Goal: Find specific page/section: Find specific page/section

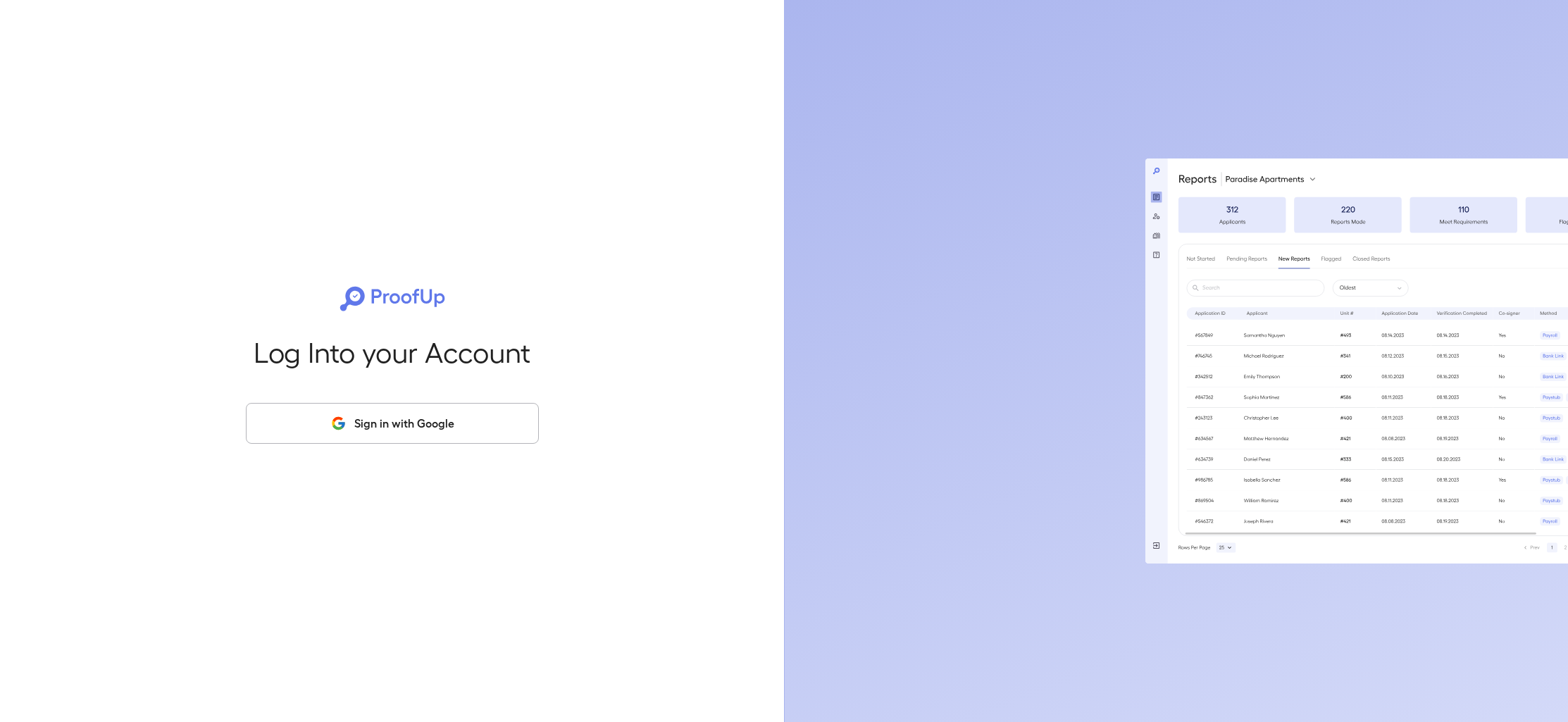
click at [366, 436] on button "Sign in with Google" at bounding box center [392, 423] width 293 height 41
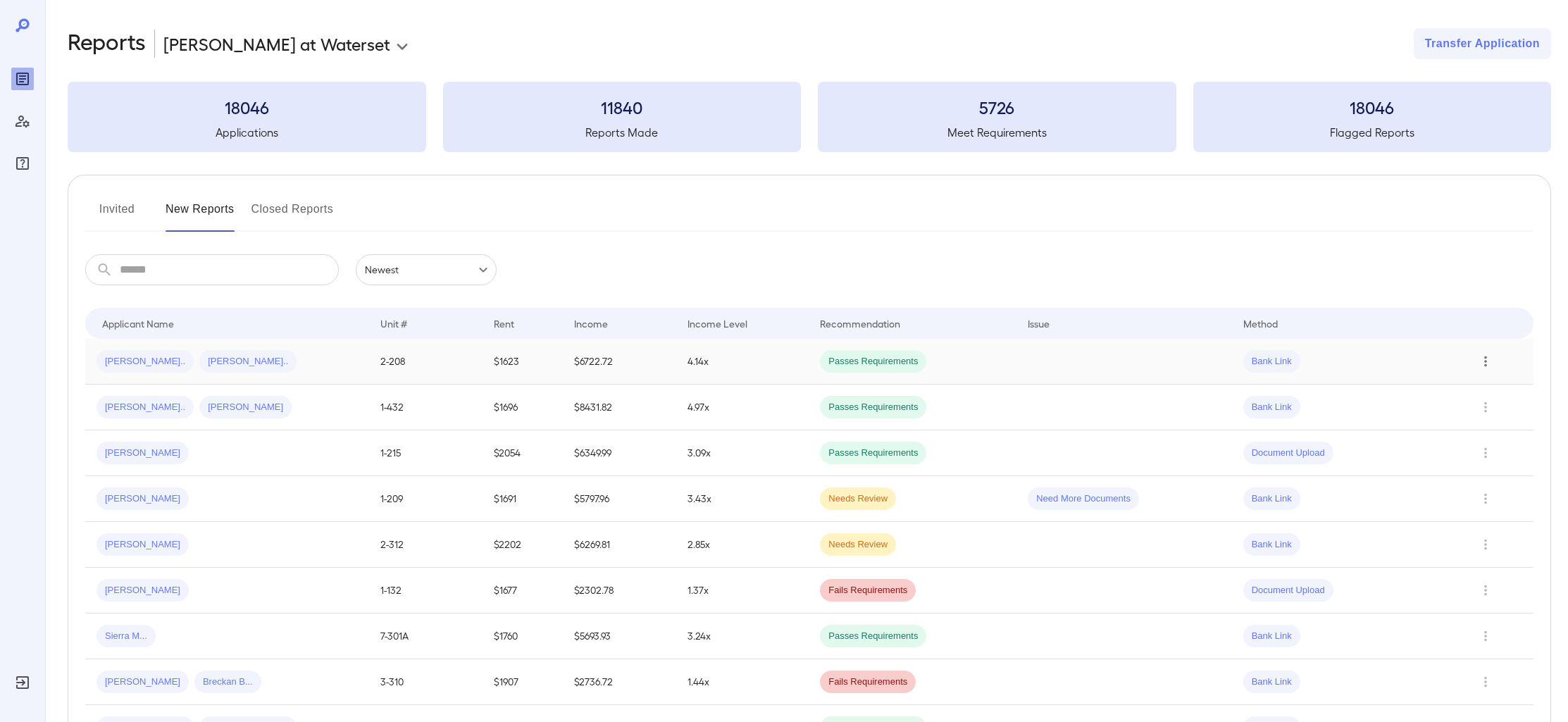
click at [1483, 361] on icon "Row Actions" at bounding box center [1486, 361] width 15 height 17
click at [1367, 261] on div at bounding box center [784, 361] width 1568 height 722
click at [1489, 498] on icon "Row Actions" at bounding box center [1486, 499] width 15 height 17
click at [1169, 616] on div at bounding box center [784, 361] width 1568 height 722
click at [1479, 593] on icon "Row Actions" at bounding box center [1486, 591] width 15 height 17
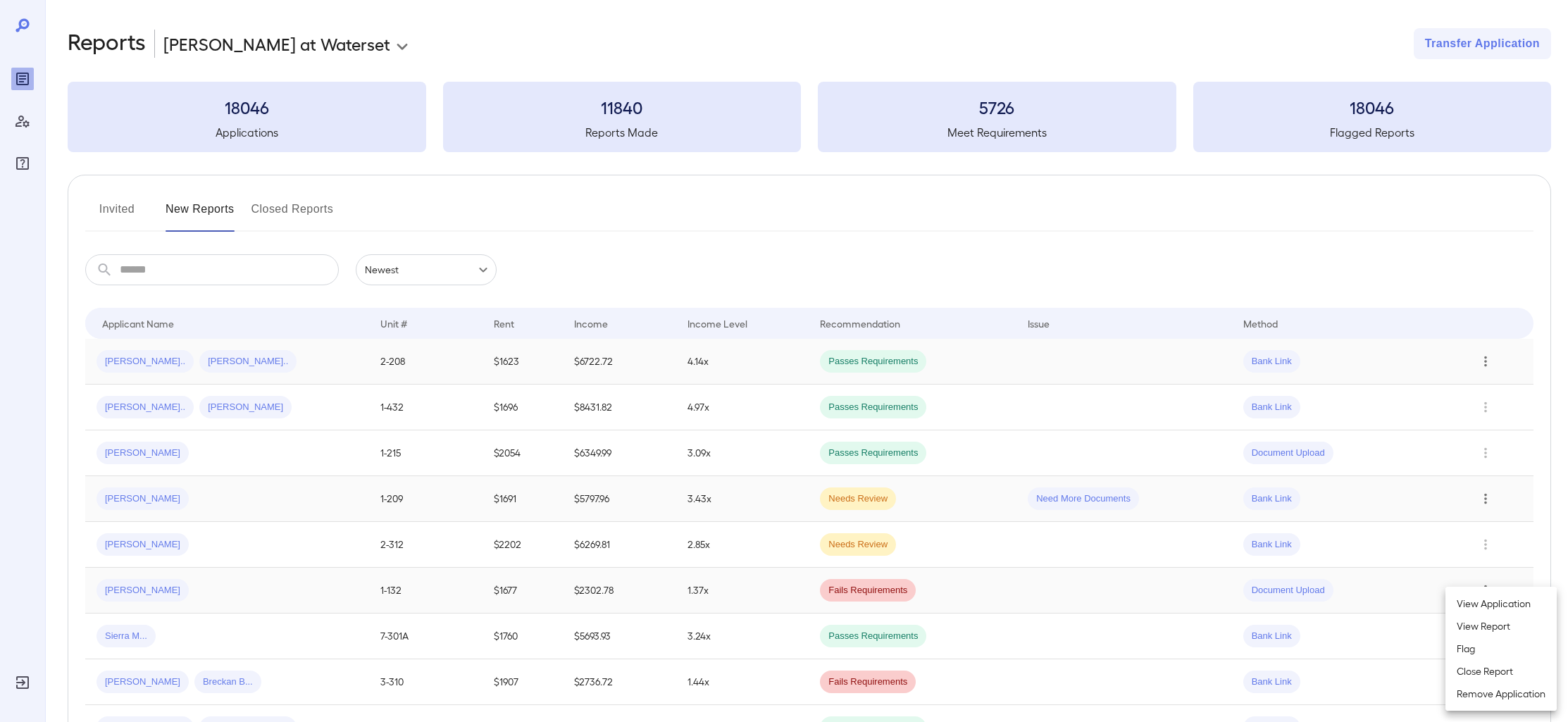
click at [150, 588] on div at bounding box center [784, 361] width 1568 height 722
click at [884, 594] on span "Fails Requirements" at bounding box center [868, 591] width 96 height 13
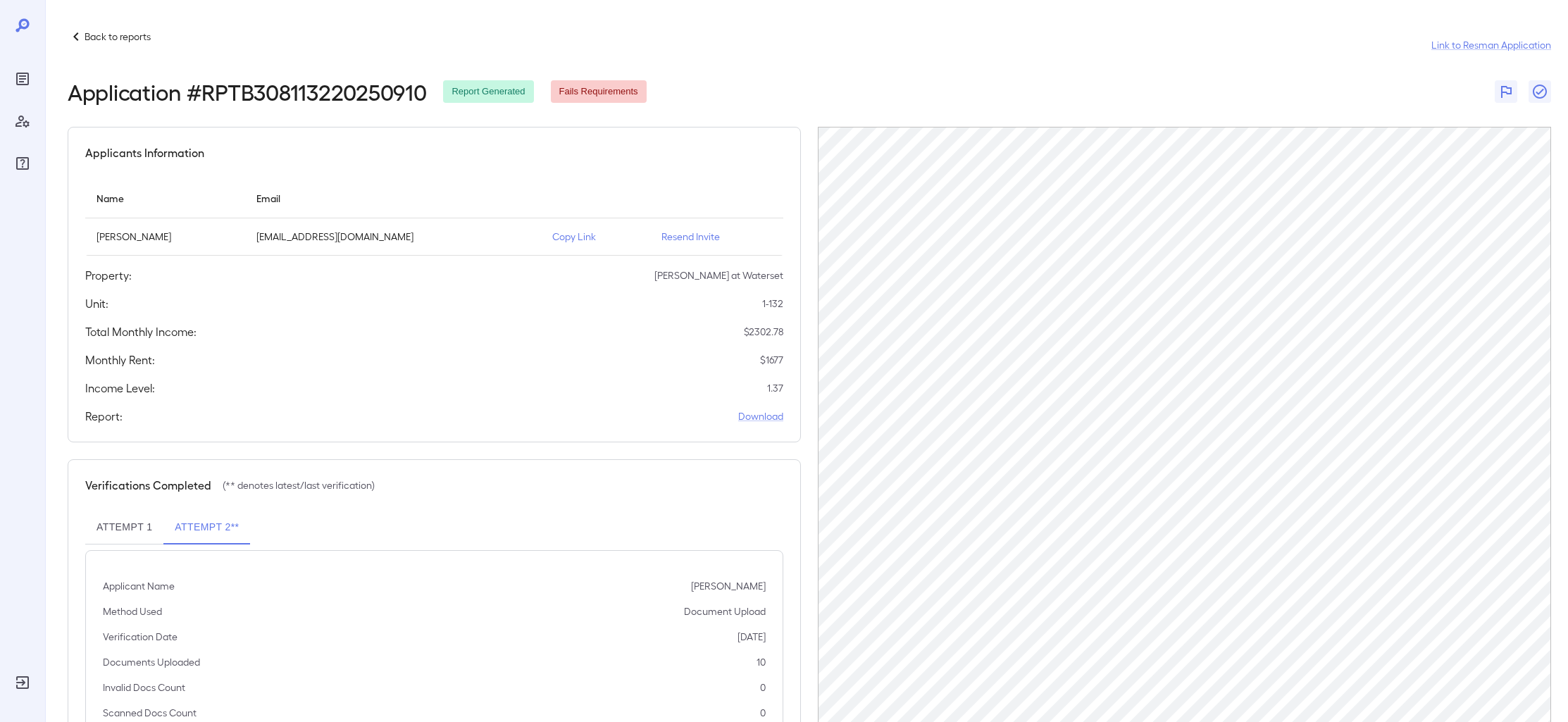
click at [80, 41] on icon at bounding box center [77, 36] width 17 height 17
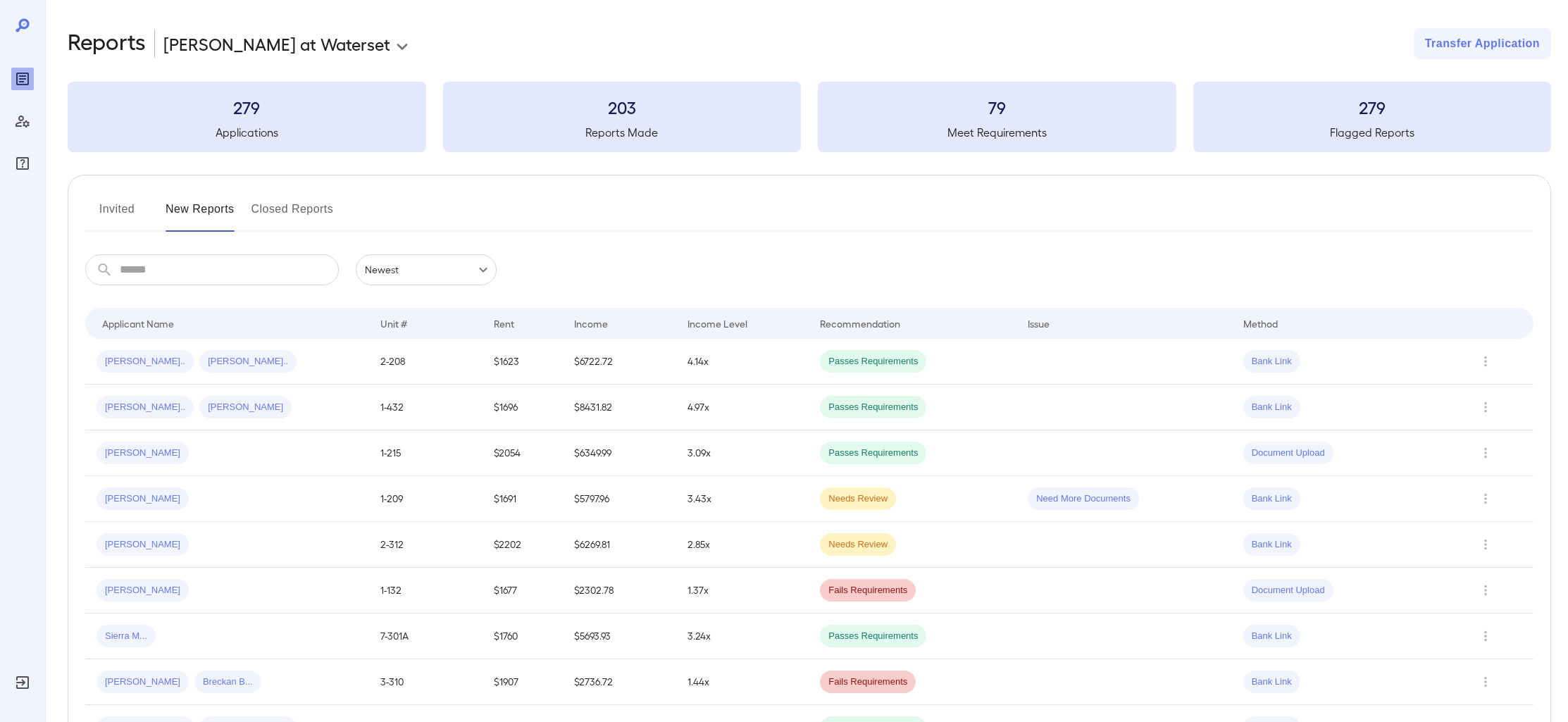
click at [298, 211] on button "Closed Reports" at bounding box center [293, 214] width 82 height 34
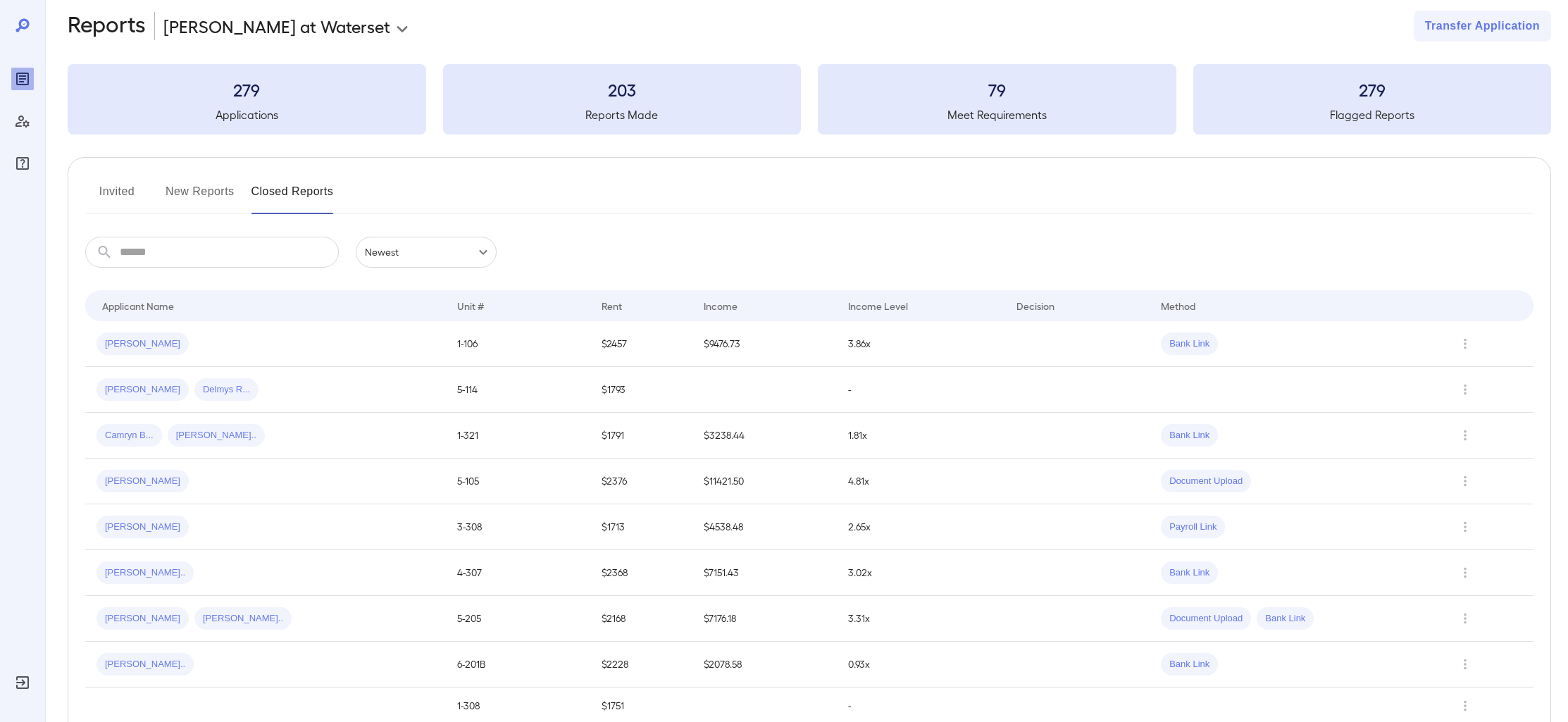
scroll to position [23, 0]
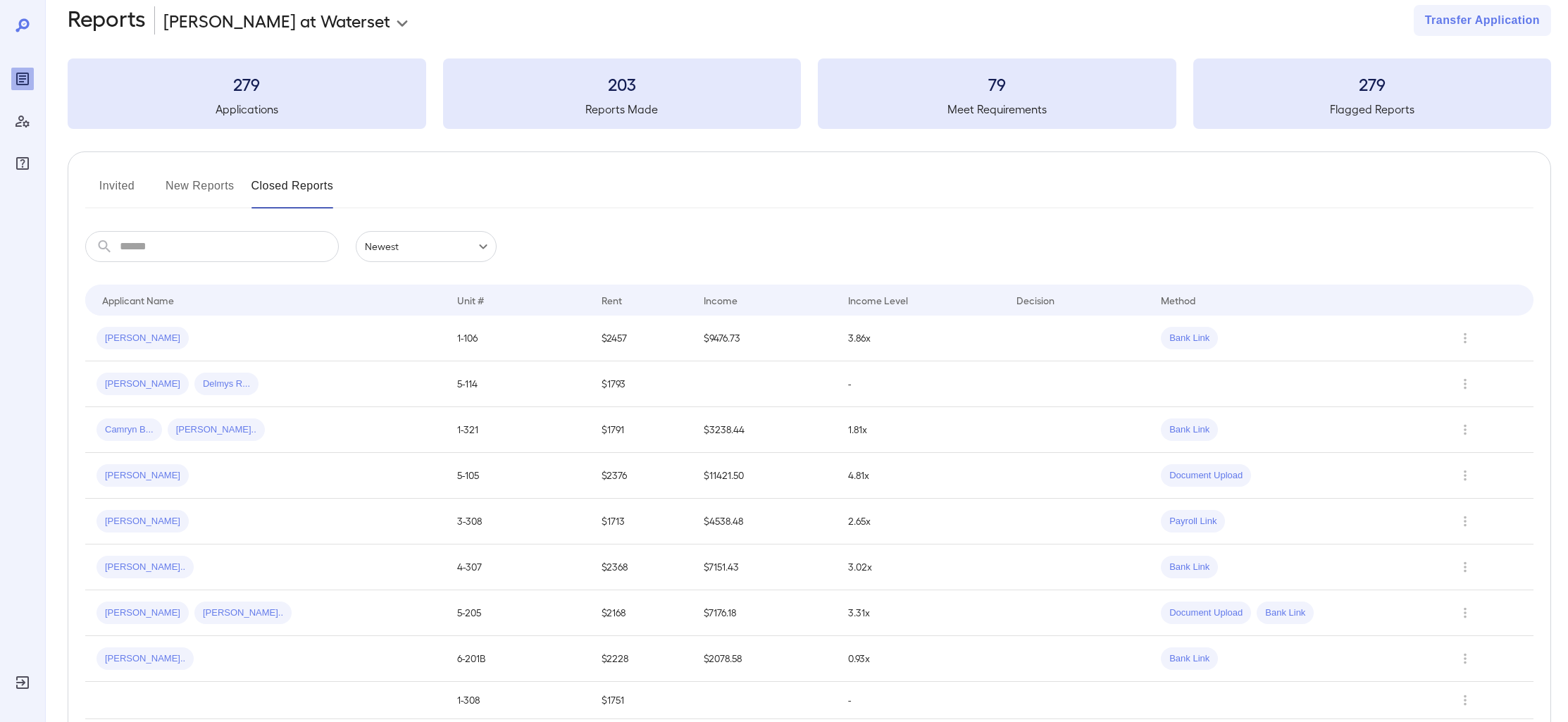
click at [128, 198] on button "Invited" at bounding box center [117, 191] width 63 height 34
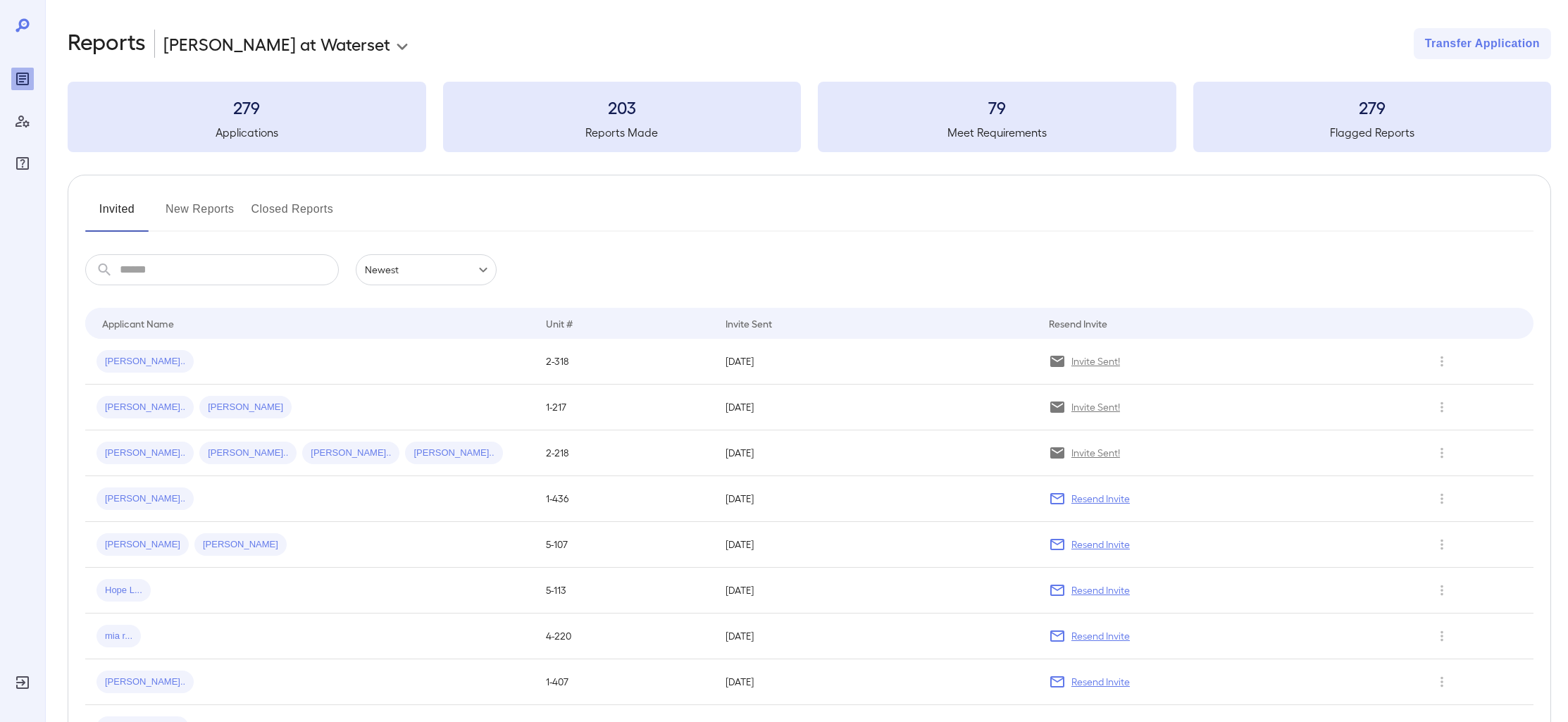
click at [217, 213] on button "New Reports" at bounding box center [200, 214] width 69 height 34
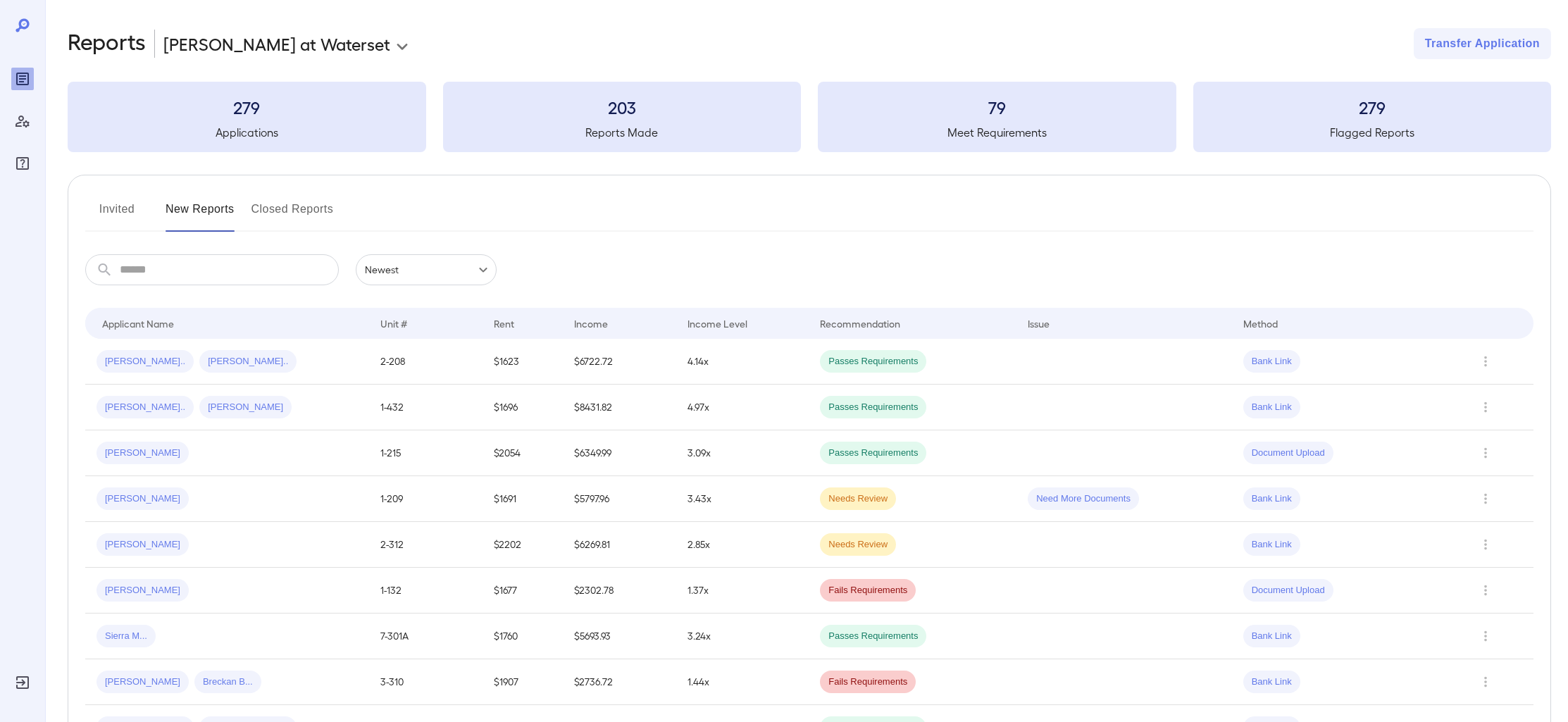
click at [28, 121] on icon "Manage Users" at bounding box center [23, 122] width 17 height 17
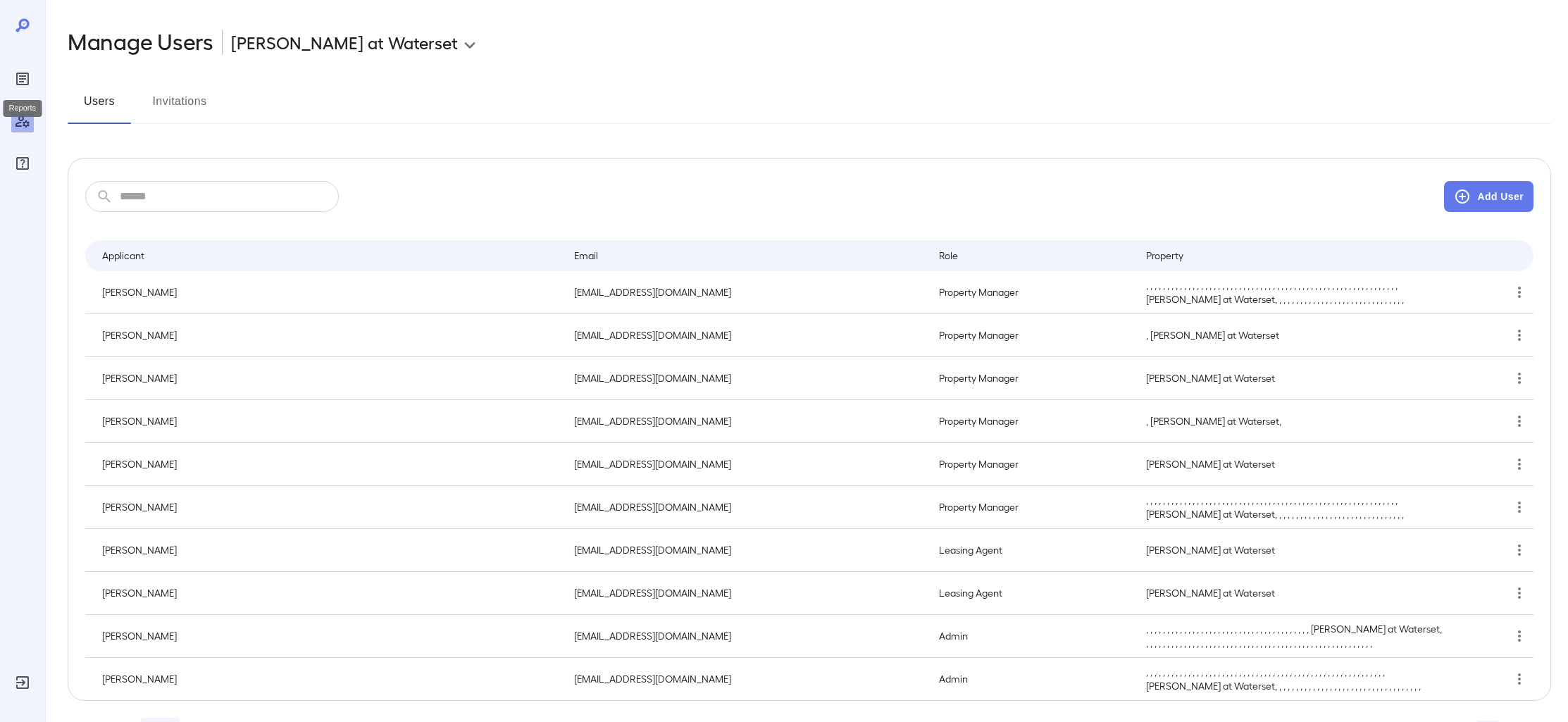
click at [12, 82] on div "Reports" at bounding box center [23, 80] width 23 height 23
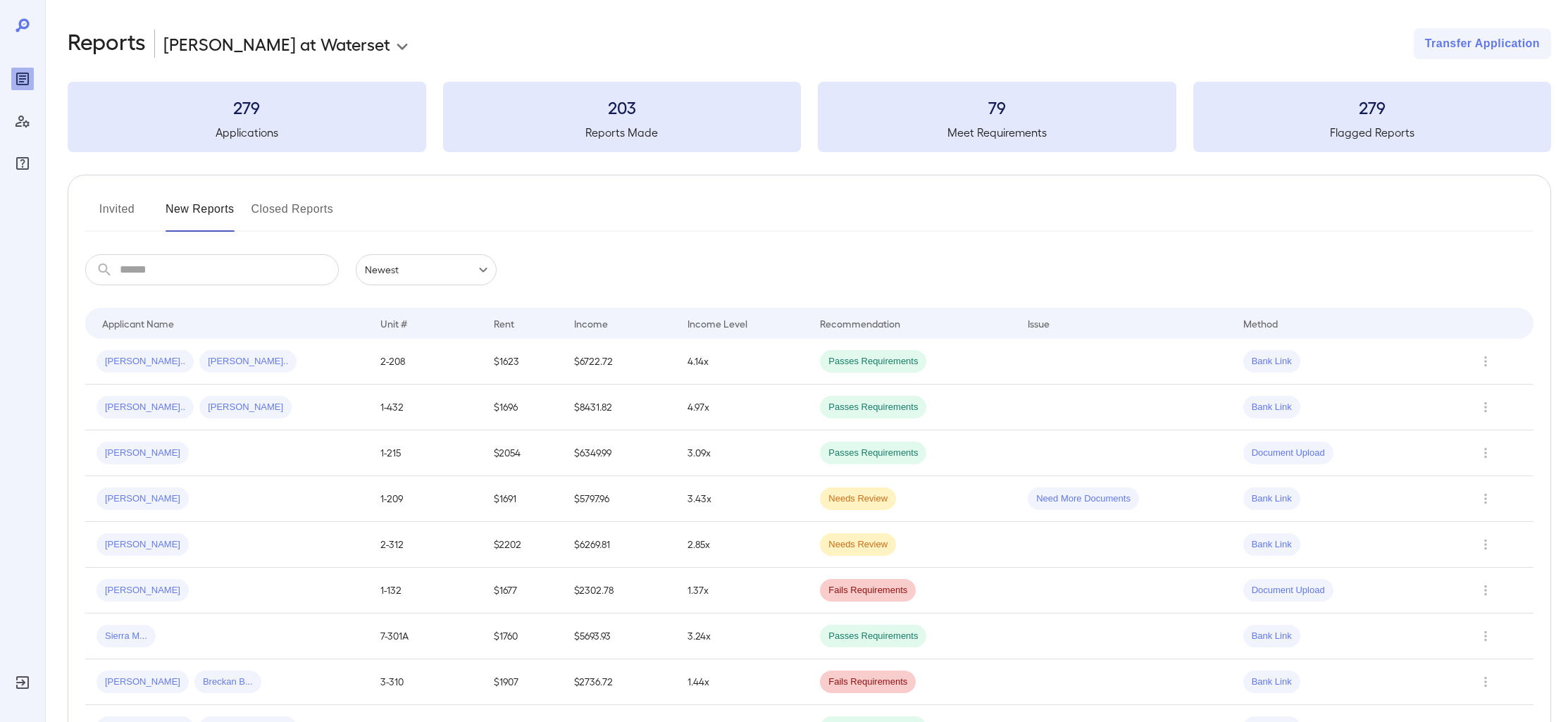
click at [276, 206] on button "Closed Reports" at bounding box center [293, 214] width 82 height 34
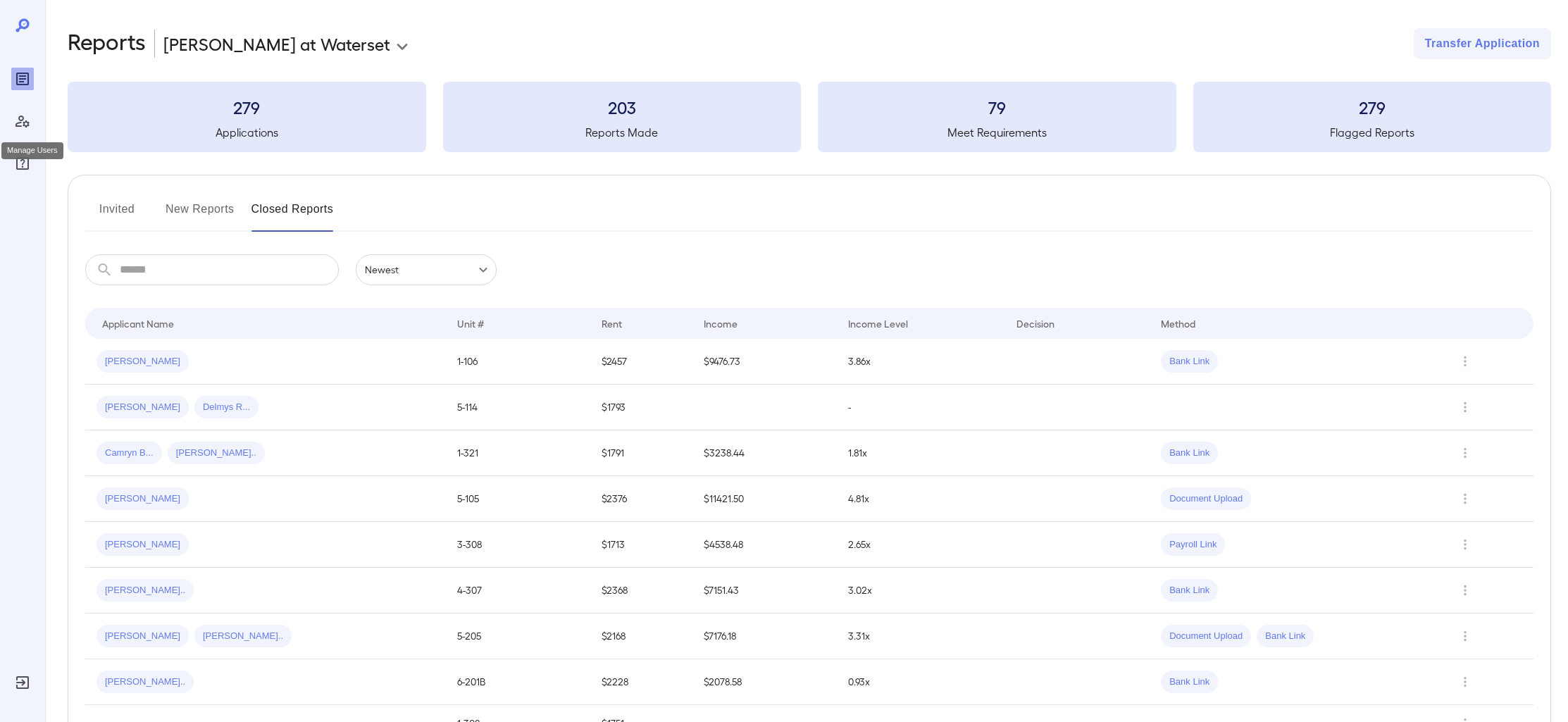
click at [20, 126] on icon "Manage Users" at bounding box center [22, 121] width 14 height 12
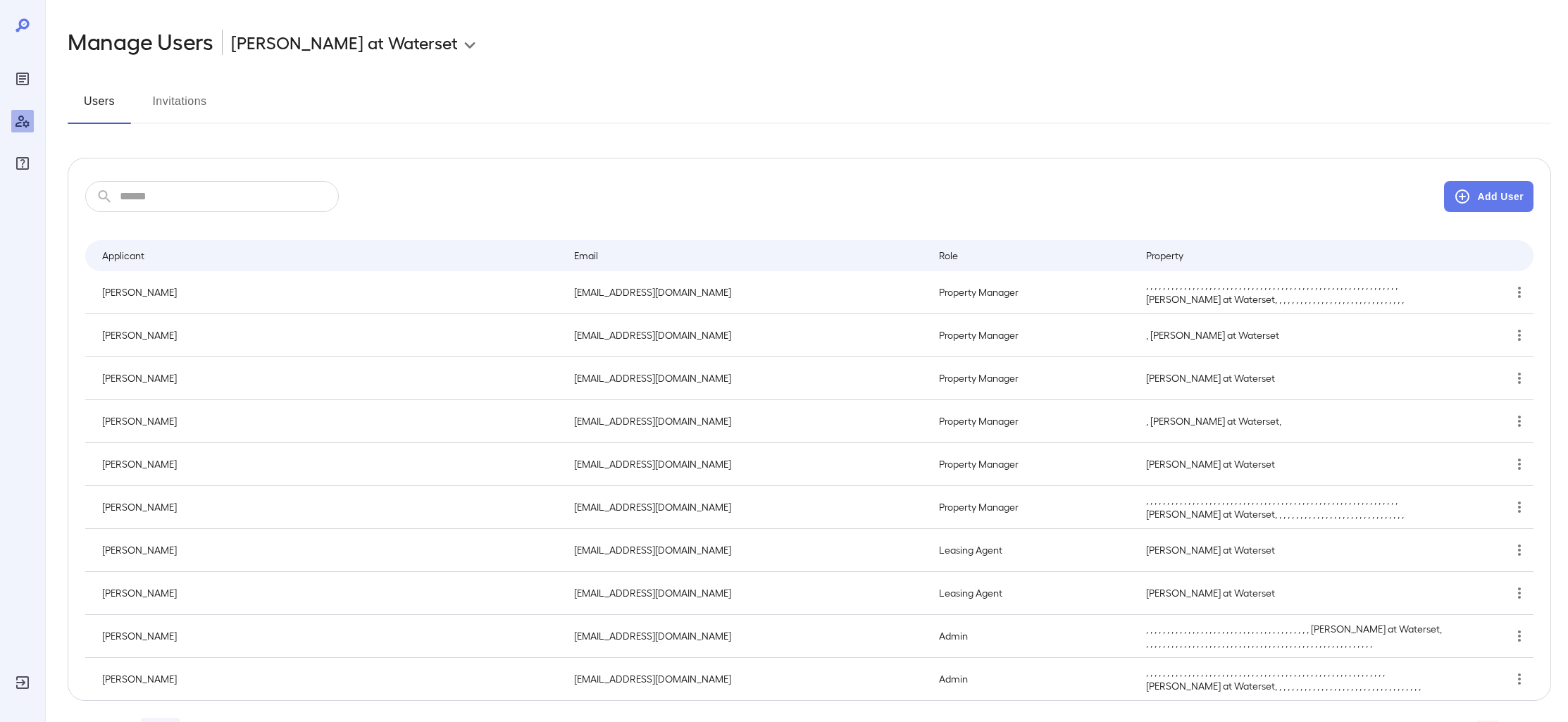
click at [19, 94] on div at bounding box center [23, 122] width 23 height 107
click at [26, 83] on icon "Reports" at bounding box center [23, 79] width 17 height 17
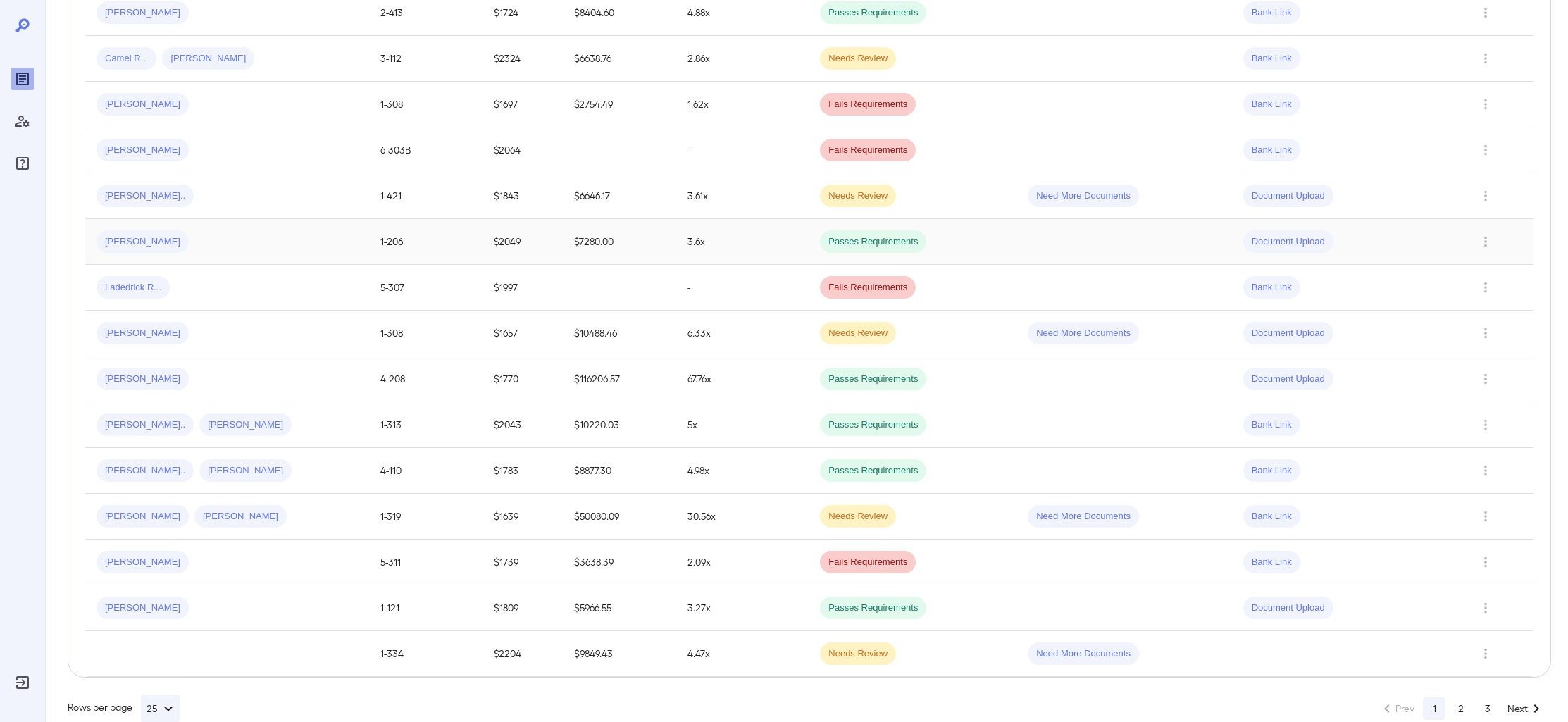
scroll to position [809, 0]
